Goal: Task Accomplishment & Management: Manage account settings

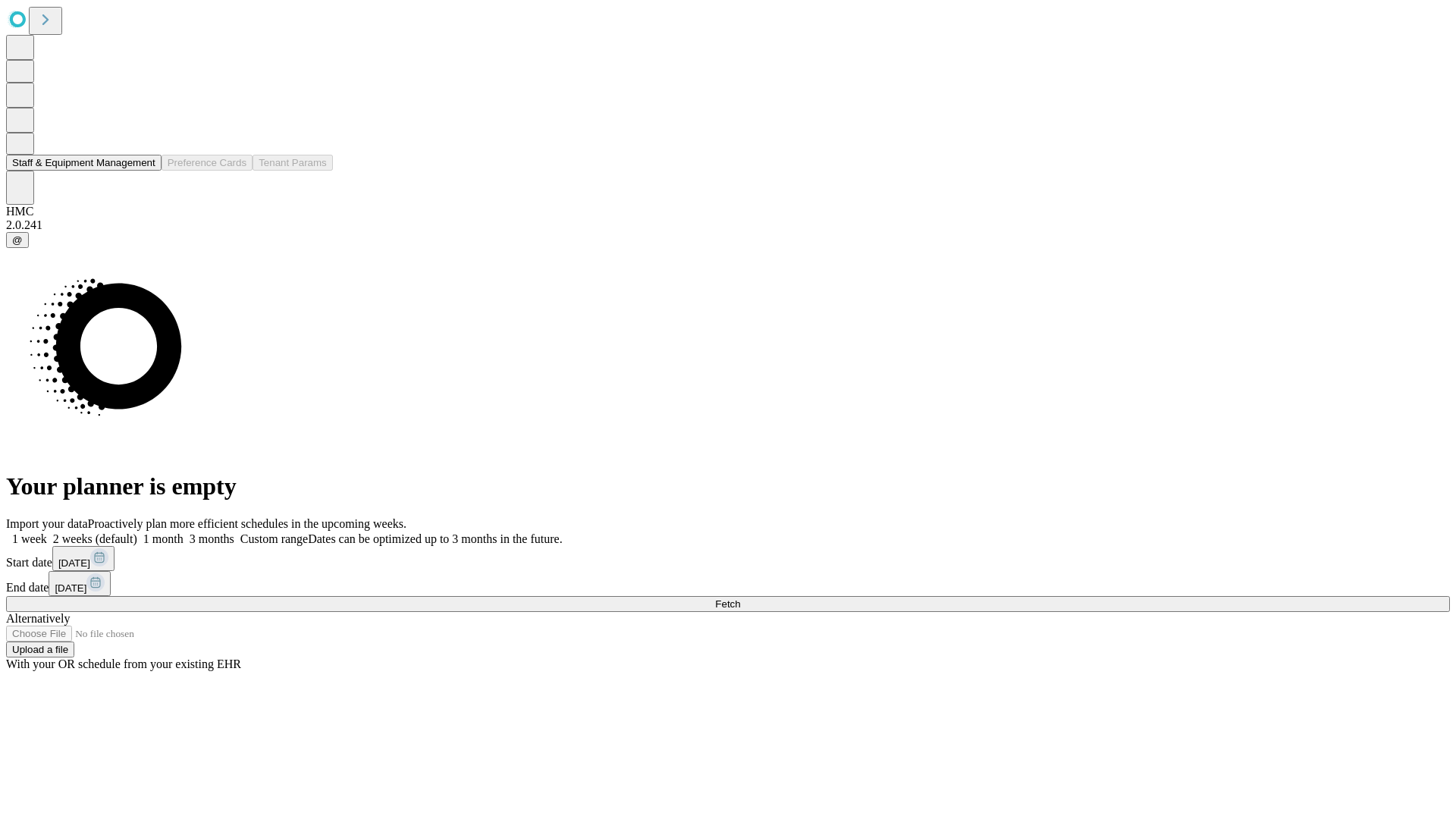
click at [142, 170] on button "Staff & Equipment Management" at bounding box center [84, 163] width 156 height 16
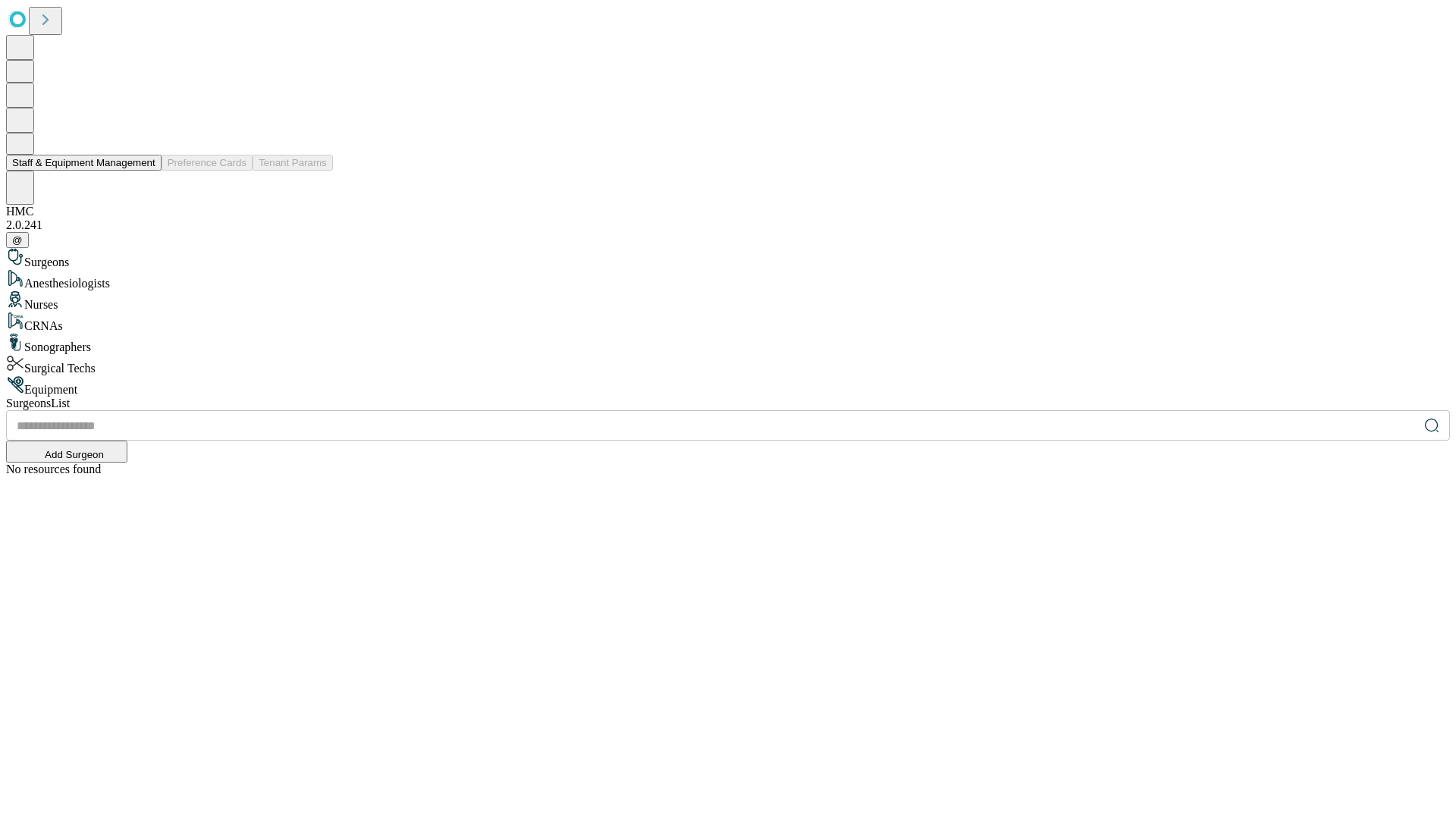
click at [145, 170] on button "Staff & Equipment Management" at bounding box center [84, 163] width 156 height 16
